Goal: Check status: Check status

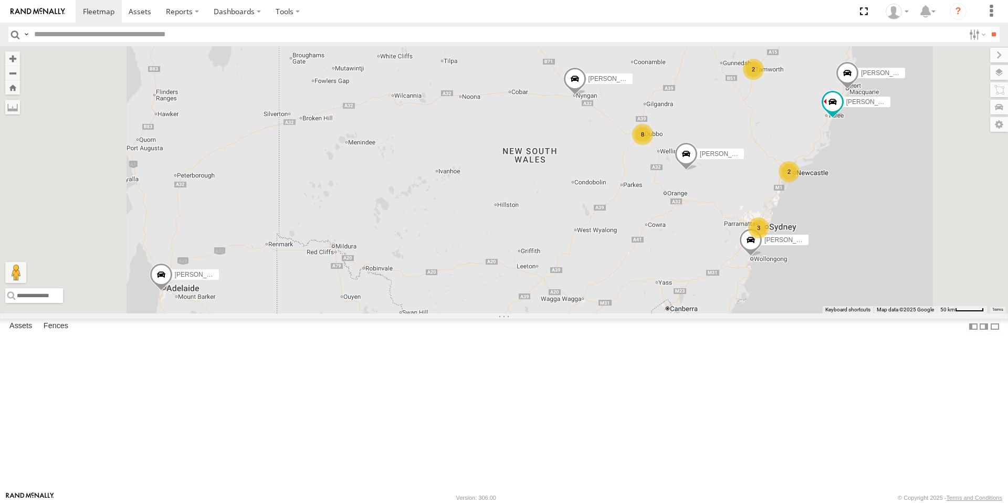
click at [653, 145] on div "8" at bounding box center [642, 134] width 21 height 21
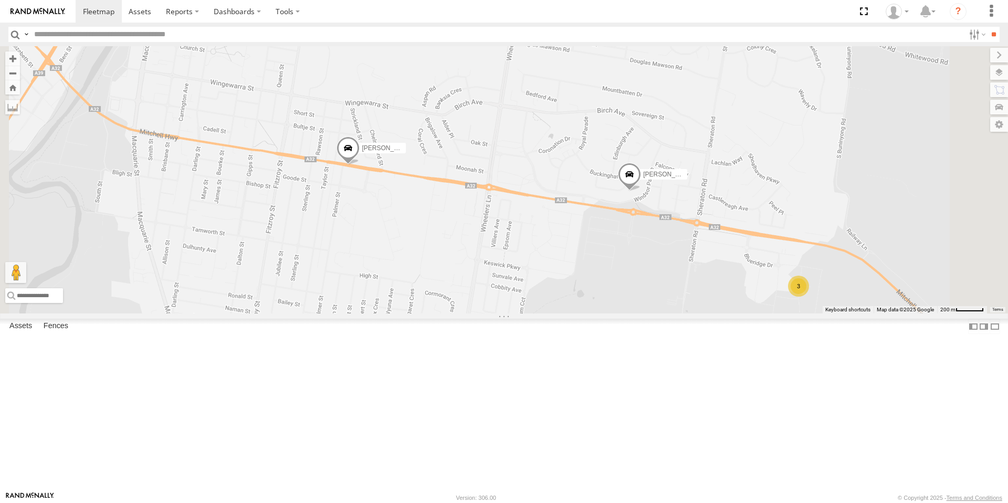
click at [809, 297] on div "3" at bounding box center [798, 286] width 21 height 21
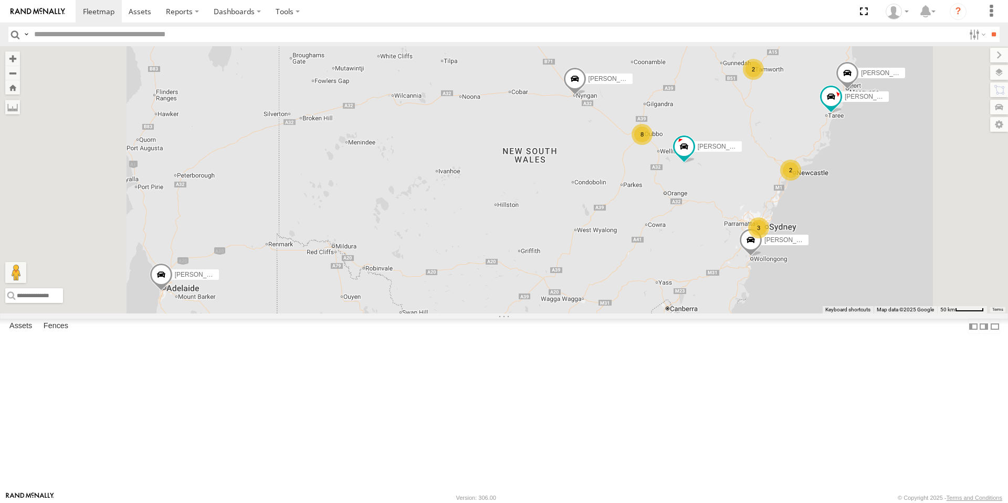
click at [653, 145] on div "8" at bounding box center [642, 134] width 21 height 21
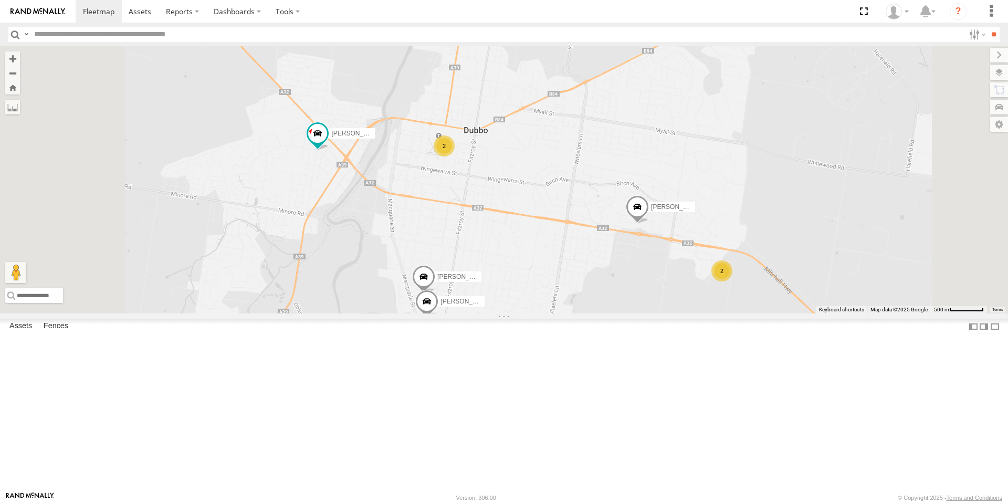
click at [455, 157] on div "2" at bounding box center [444, 146] width 21 height 21
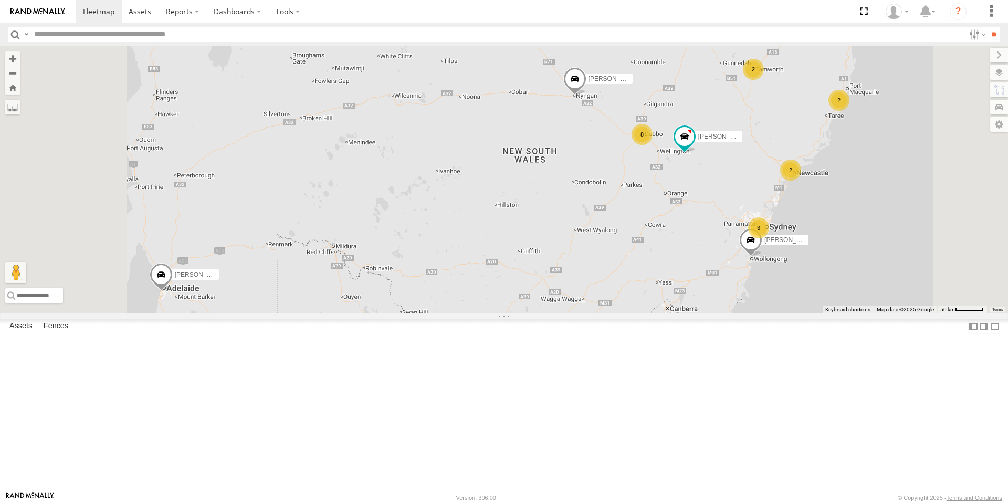
click at [653, 145] on div "8" at bounding box center [642, 134] width 21 height 21
click at [651, 144] on div "8" at bounding box center [640, 133] width 21 height 21
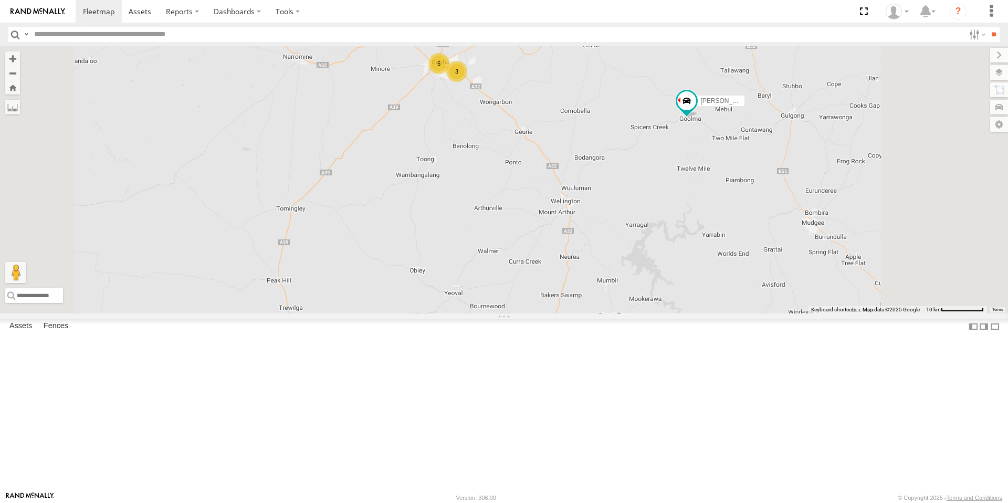
click at [467, 82] on div "3" at bounding box center [456, 71] width 21 height 21
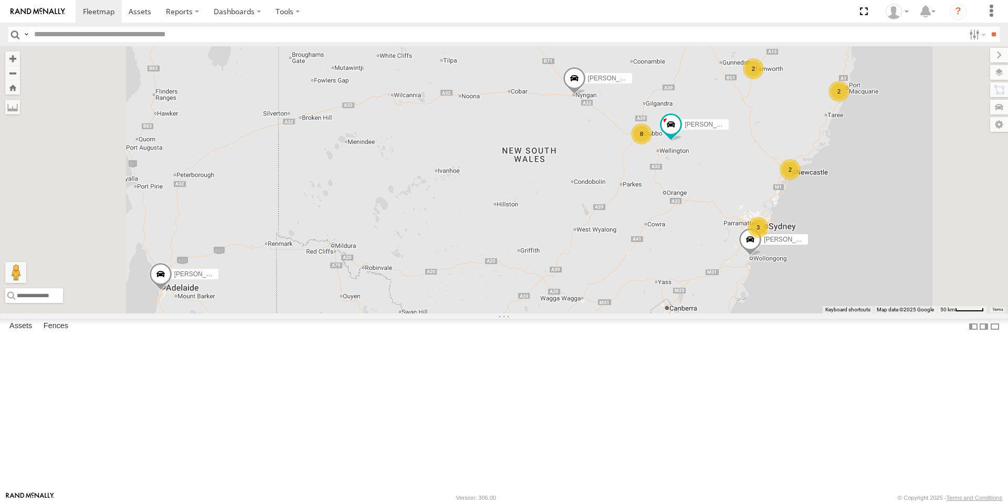
click at [801, 180] on div "2" at bounding box center [790, 169] width 21 height 21
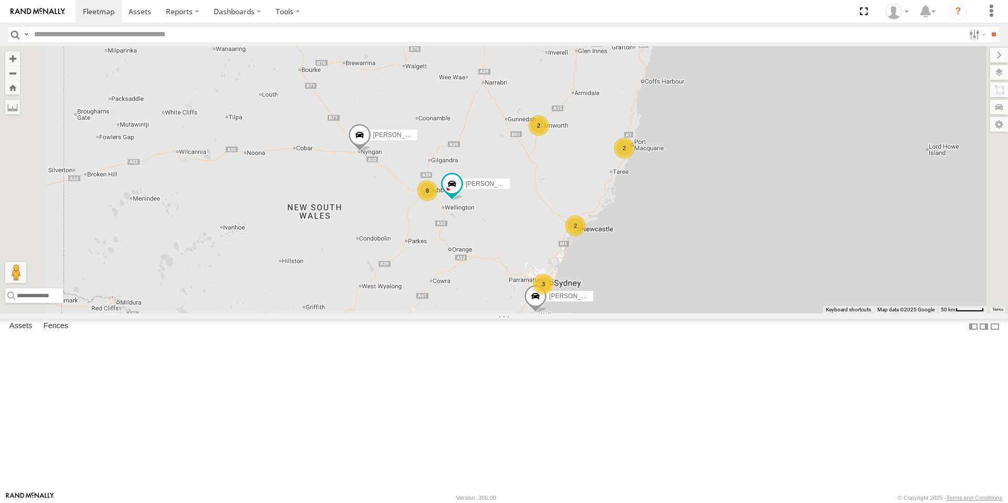
click at [438, 201] on div "8" at bounding box center [427, 190] width 21 height 21
